Goal: Obtain resource: Download file/media

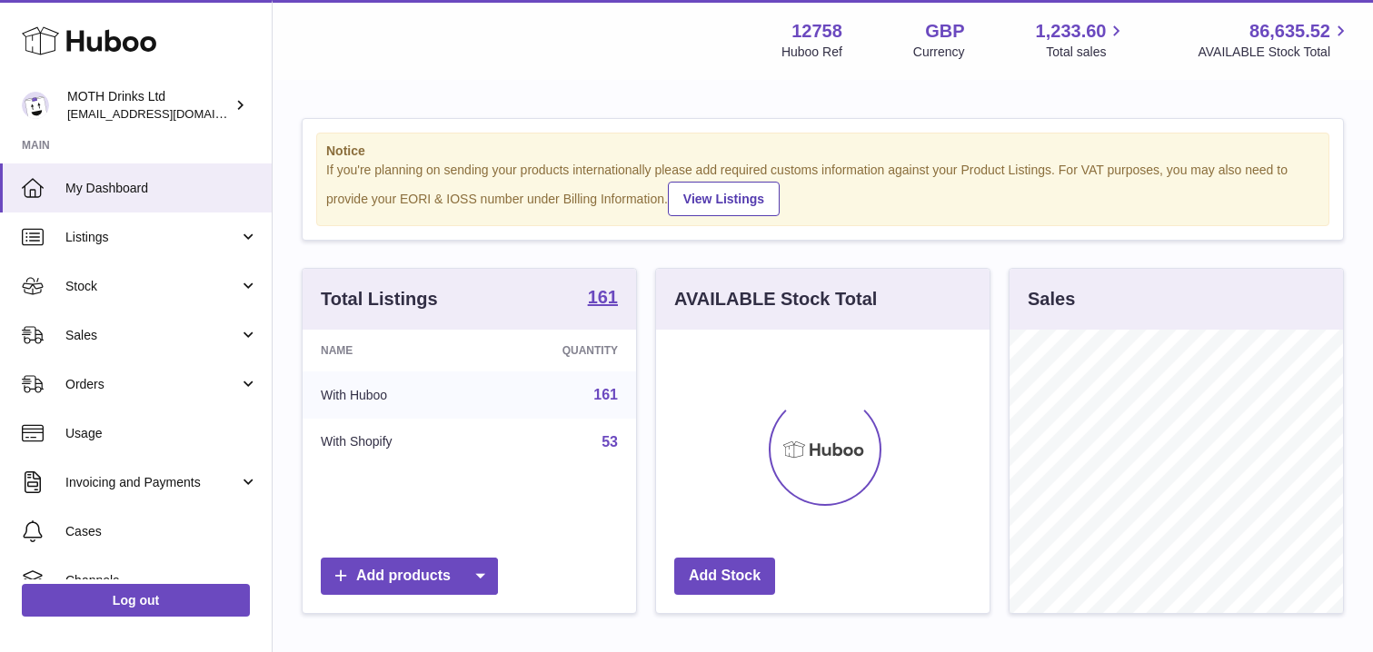
scroll to position [283, 333]
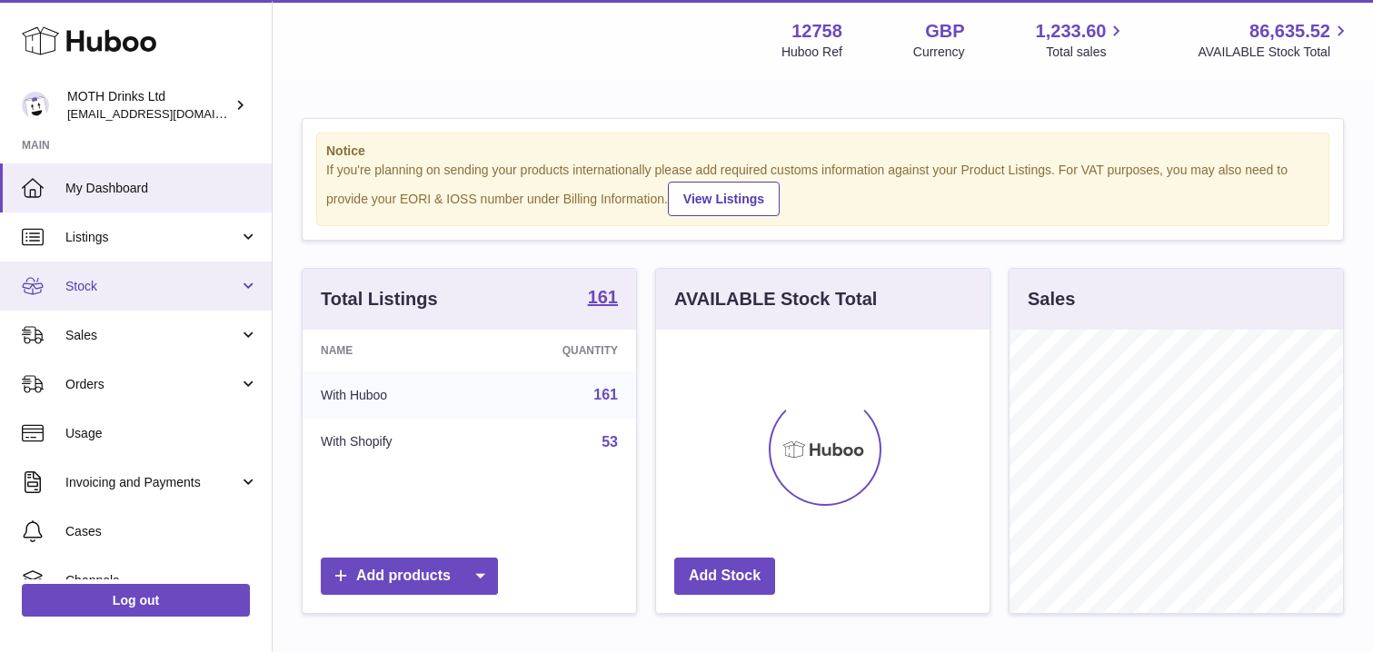
click at [138, 296] on link "Stock" at bounding box center [136, 286] width 272 height 49
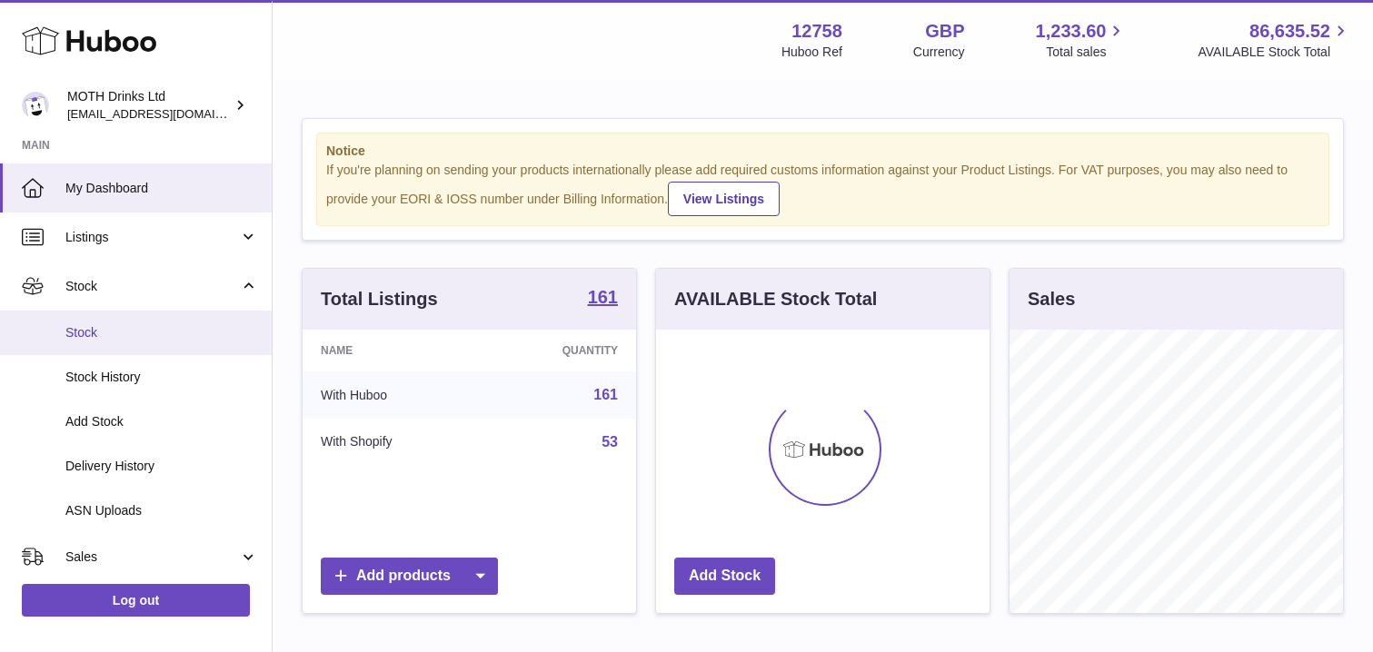
click at [138, 348] on link "Stock" at bounding box center [136, 333] width 272 height 45
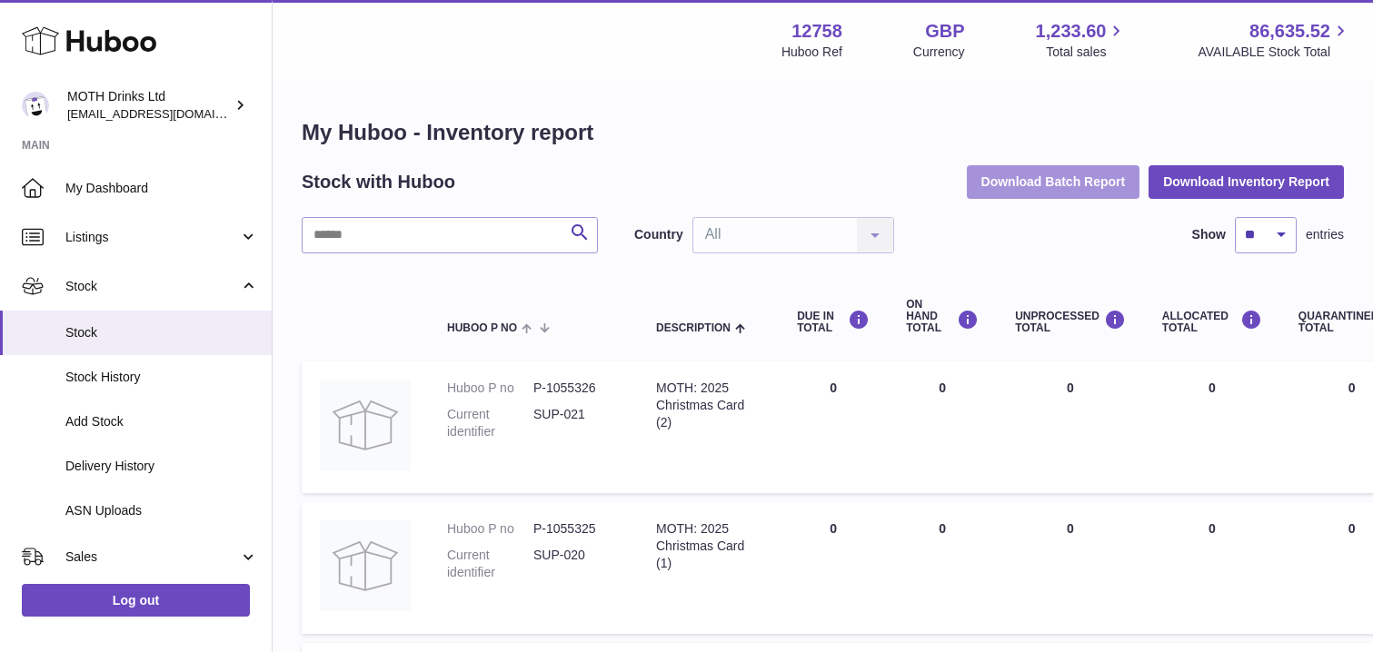
click at [1007, 175] on button "Download Batch Report" at bounding box center [1054, 181] width 174 height 33
